Goal: Check status: Check status

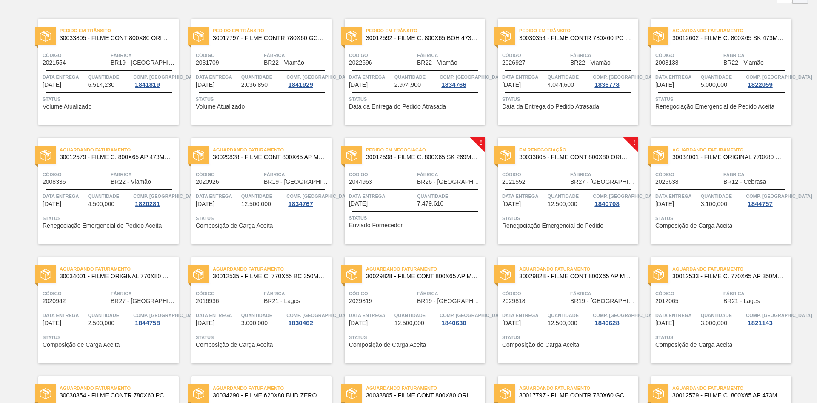
scroll to position [43, 0]
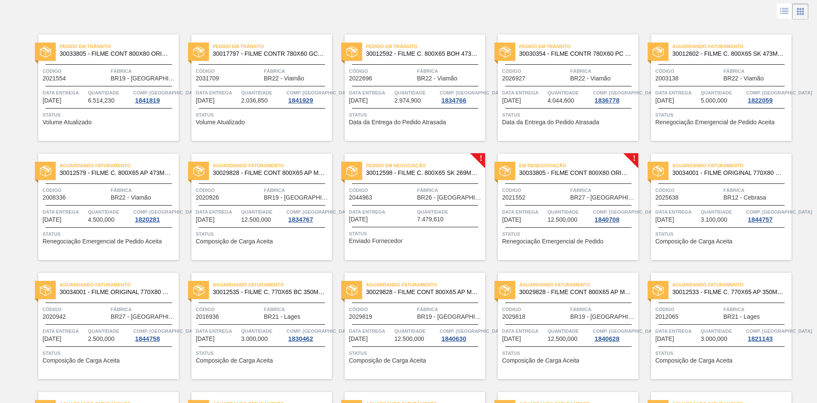
click at [550, 198] on div "Código 2021552" at bounding box center [535, 193] width 66 height 15
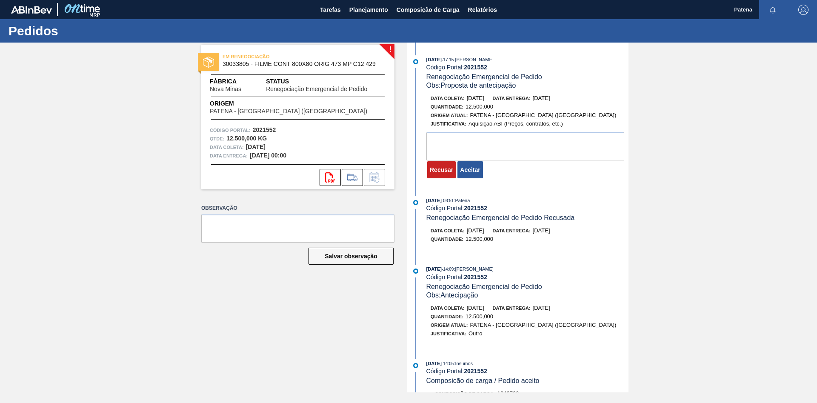
click at [209, 323] on div "! EM RENEGOCIAÇÃO 30033805 - FILME CONT 800X80 ORIG 473 MP C12 429 Fábrica Nova…" at bounding box center [291, 218] width 206 height 350
click at [724, 212] on div "! EM RENEGOCIAÇÃO 30033805 - FILME CONT 800X80 ORIG 473 MP C12 429 Fábrica Nova…" at bounding box center [408, 218] width 817 height 350
click at [366, 7] on span "Planejamento" at bounding box center [368, 10] width 39 height 10
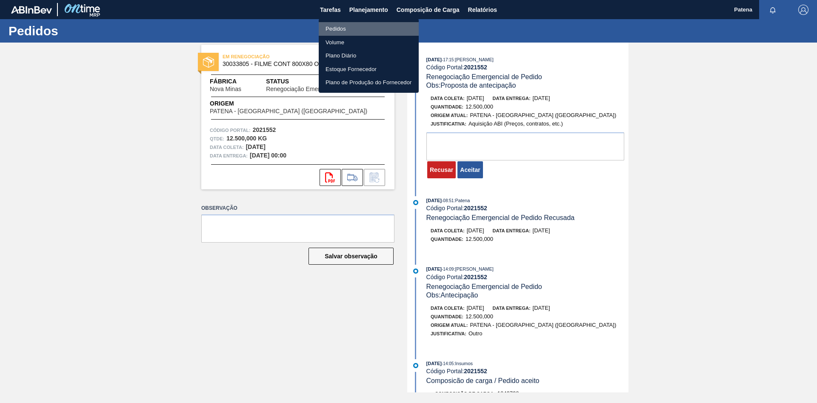
click at [349, 32] on li "Pedidos" at bounding box center [369, 29] width 100 height 14
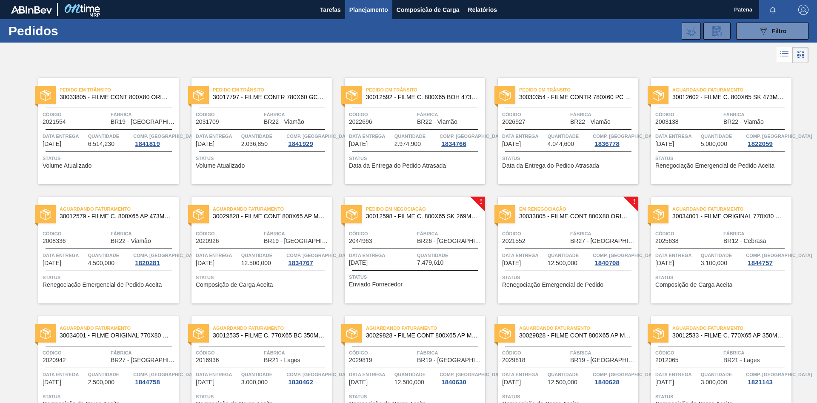
click at [270, 194] on div "Aguardando Faturamento 30029828 - FILME CONT 800X65 AP MP 473 C12 429 Código 20…" at bounding box center [255, 243] width 153 height 119
click at [496, 10] on span "Relatórios" at bounding box center [482, 10] width 29 height 10
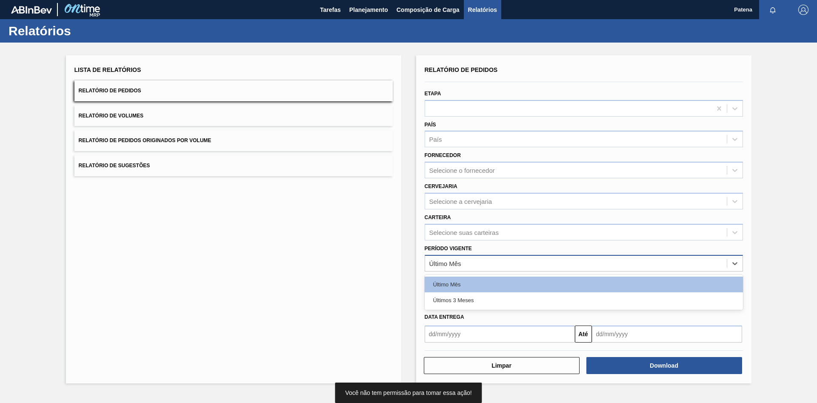
click at [474, 260] on div "Último Mês" at bounding box center [576, 263] width 302 height 12
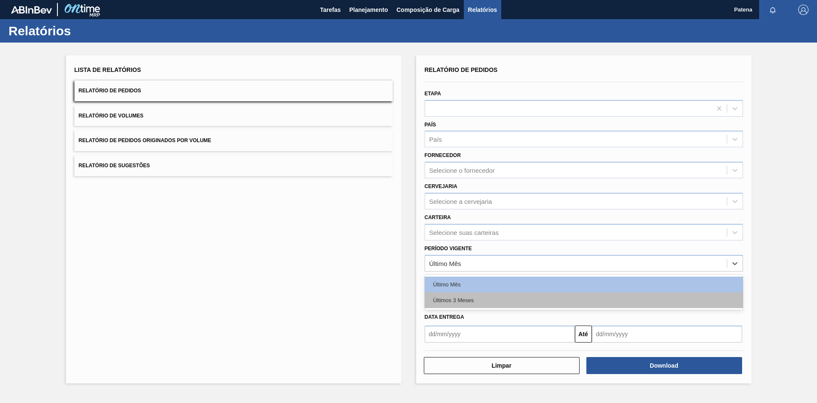
click at [464, 299] on div "Últimos 3 Meses" at bounding box center [583, 300] width 318 height 16
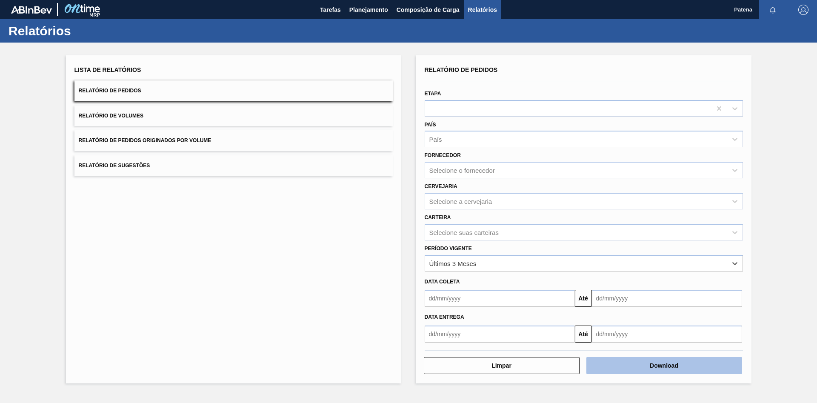
click at [727, 369] on button "Download" at bounding box center [664, 365] width 156 height 17
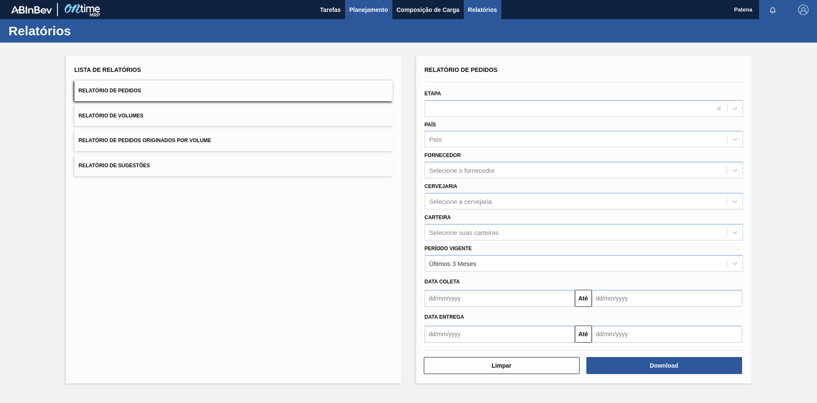
click at [372, 10] on span "Planejamento" at bounding box center [368, 10] width 39 height 10
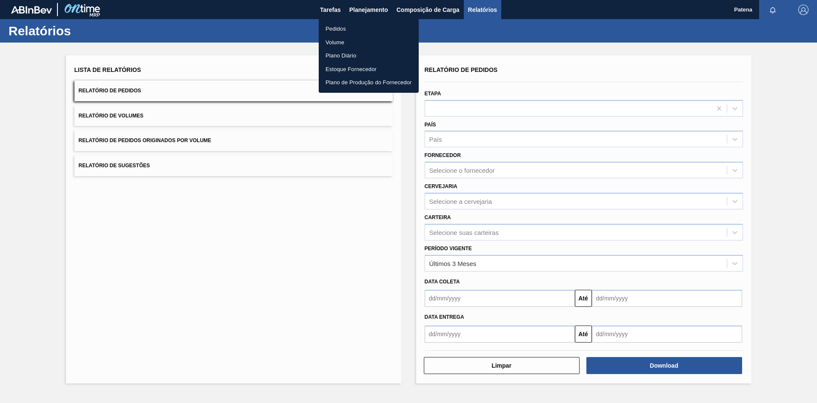
click at [339, 24] on li "Pedidos" at bounding box center [369, 29] width 100 height 14
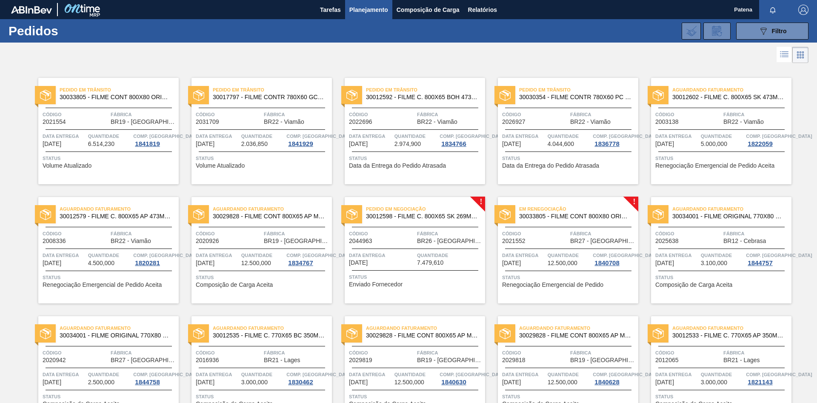
click at [411, 253] on span "Data Entrega" at bounding box center [382, 255] width 66 height 9
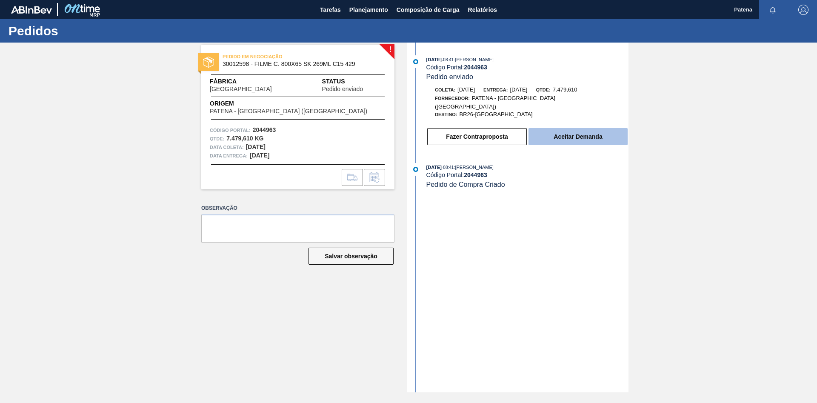
click at [594, 132] on button "Aceitar Demanda" at bounding box center [577, 136] width 99 height 17
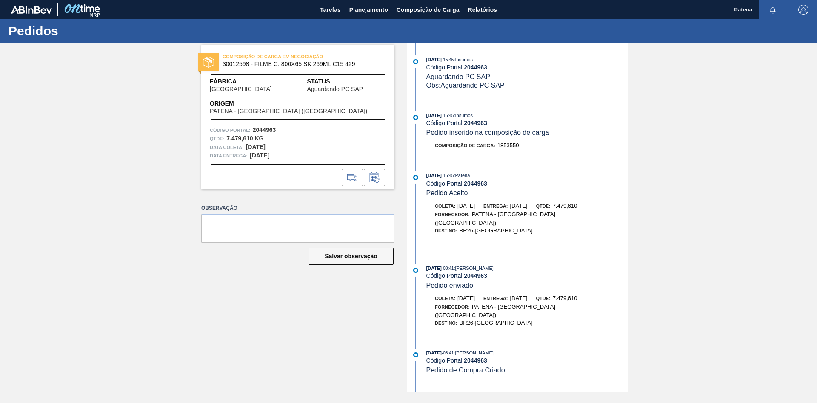
click at [176, 287] on div "COMPOSIÇÃO DE CARGA EM NEGOCIAÇÃO 30012598 - FILME C. 800X65 SK 269ML C15 429 F…" at bounding box center [408, 218] width 817 height 350
click at [351, 7] on span "Planejamento" at bounding box center [368, 10] width 39 height 10
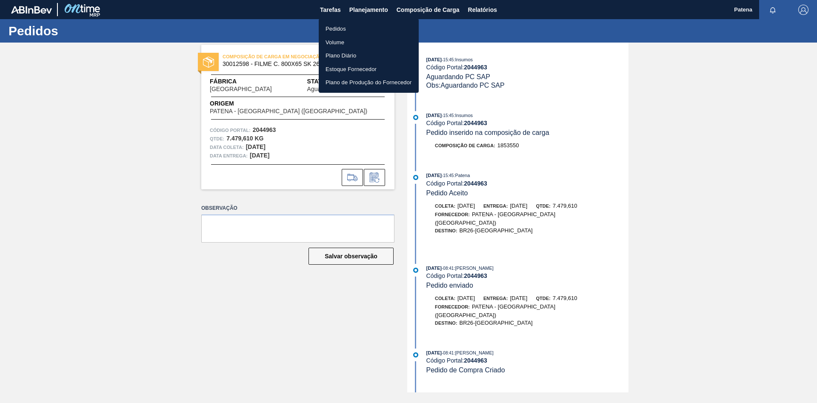
click at [355, 27] on li "Pedidos" at bounding box center [369, 29] width 100 height 14
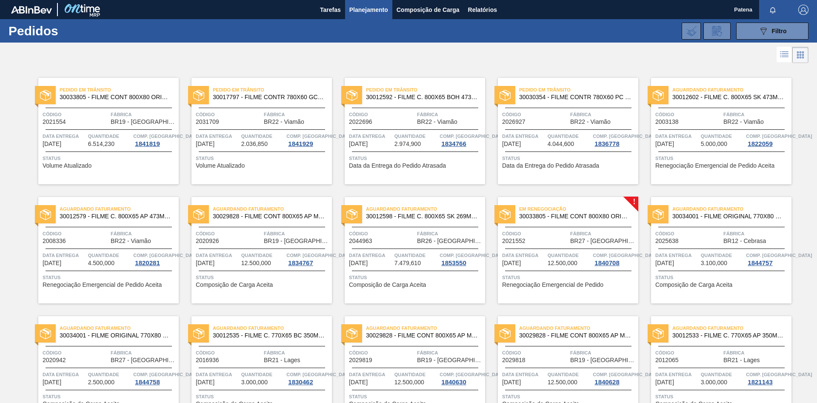
click at [424, 231] on span "Fábrica" at bounding box center [450, 233] width 66 height 9
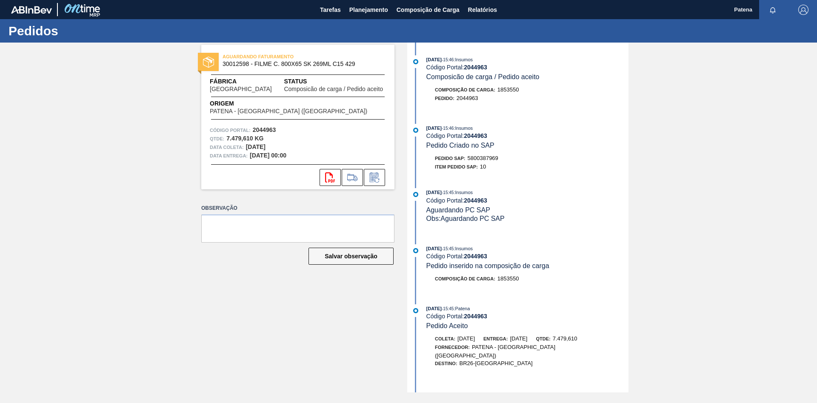
drag, startPoint x: 501, startPoint y: 159, endPoint x: 467, endPoint y: 158, distance: 34.0
click at [467, 158] on div "Pedido SAP: 5800387969" at bounding box center [527, 158] width 202 height 9
copy div "5800387969"
